Goal: Information Seeking & Learning: Find specific fact

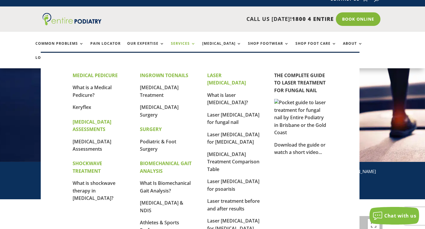
click at [175, 42] on link "Services" at bounding box center [183, 48] width 25 height 13
click at [94, 88] on link "What is a Medical Pedicure?" at bounding box center [92, 91] width 39 height 14
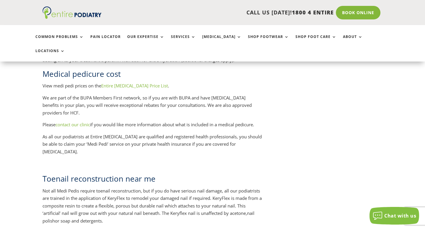
scroll to position [734, 0]
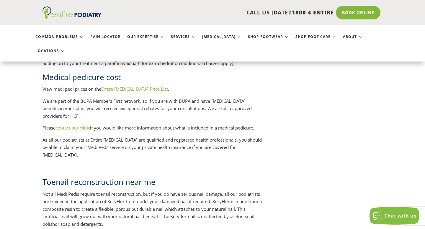
click at [124, 86] on link "Entire Podiatry Price List" at bounding box center [134, 89] width 67 height 6
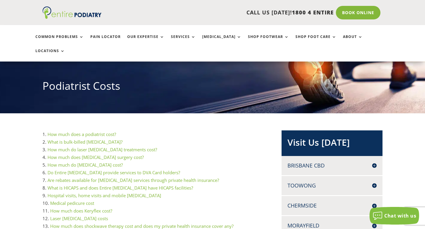
scroll to position [86, 0]
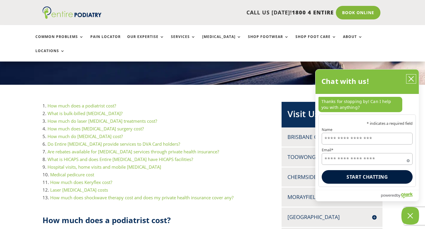
click at [408, 80] on icon "close chatbox" at bounding box center [411, 79] width 6 height 6
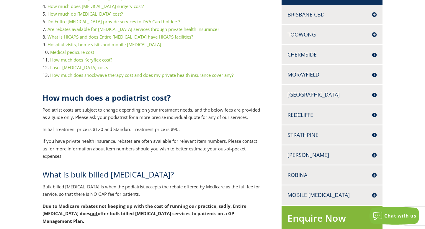
scroll to position [0, 0]
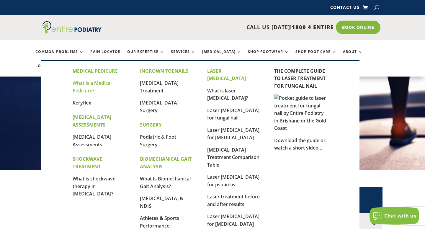
click at [85, 89] on link "What is a Medical Pedicure?" at bounding box center [92, 87] width 39 height 14
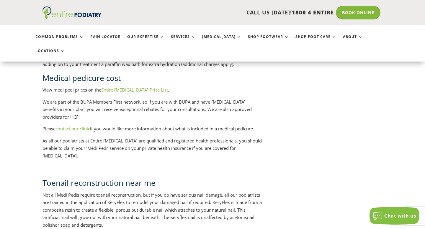
scroll to position [726, 0]
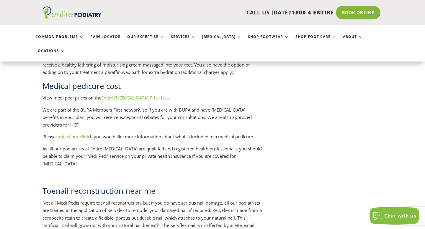
click at [142, 95] on link "Entire Podiatry Price List" at bounding box center [134, 98] width 67 height 6
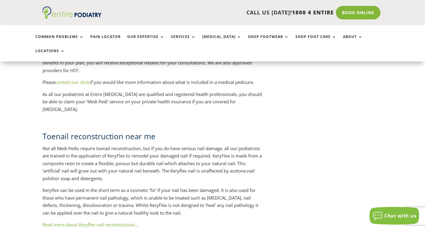
scroll to position [785, 0]
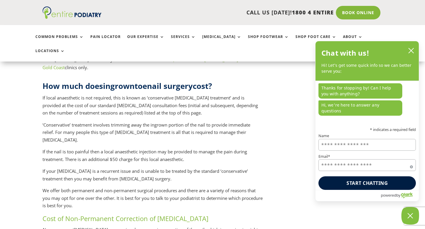
scroll to position [131, 0]
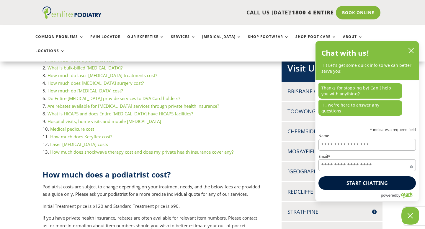
click at [69, 126] on link "Medical pedicure cost" at bounding box center [72, 129] width 44 height 6
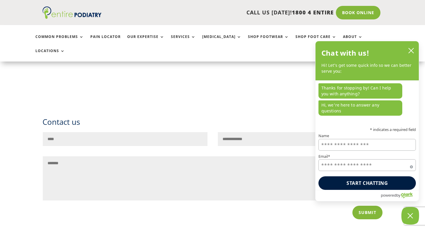
scroll to position [2919, 0]
